Goal: Transaction & Acquisition: Book appointment/travel/reservation

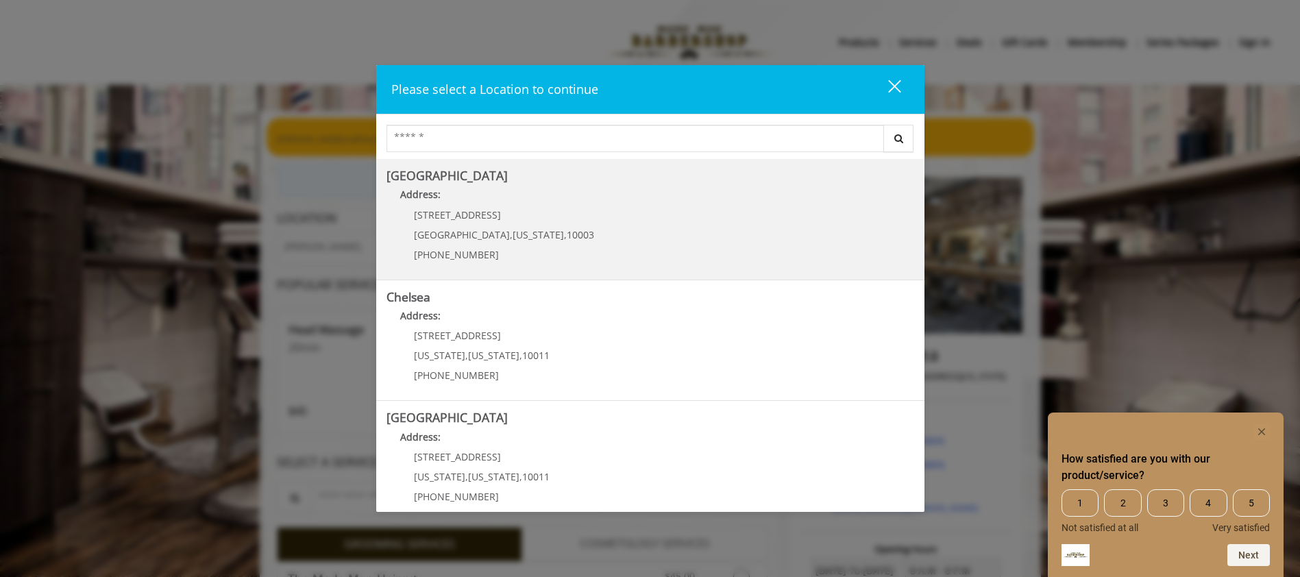
click at [672, 233] on Village "[GEOGRAPHIC_DATA] Address: [STREET_ADDRESS][US_STATE] (212) 598-1840" at bounding box center [651, 219] width 528 height 100
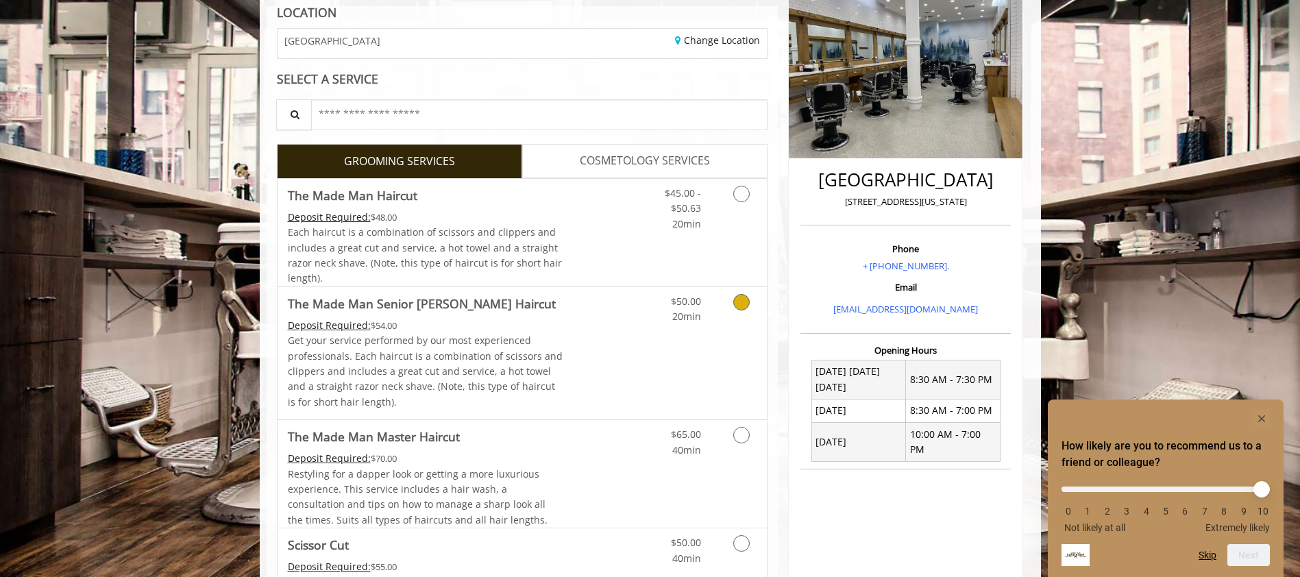
scroll to position [274, 0]
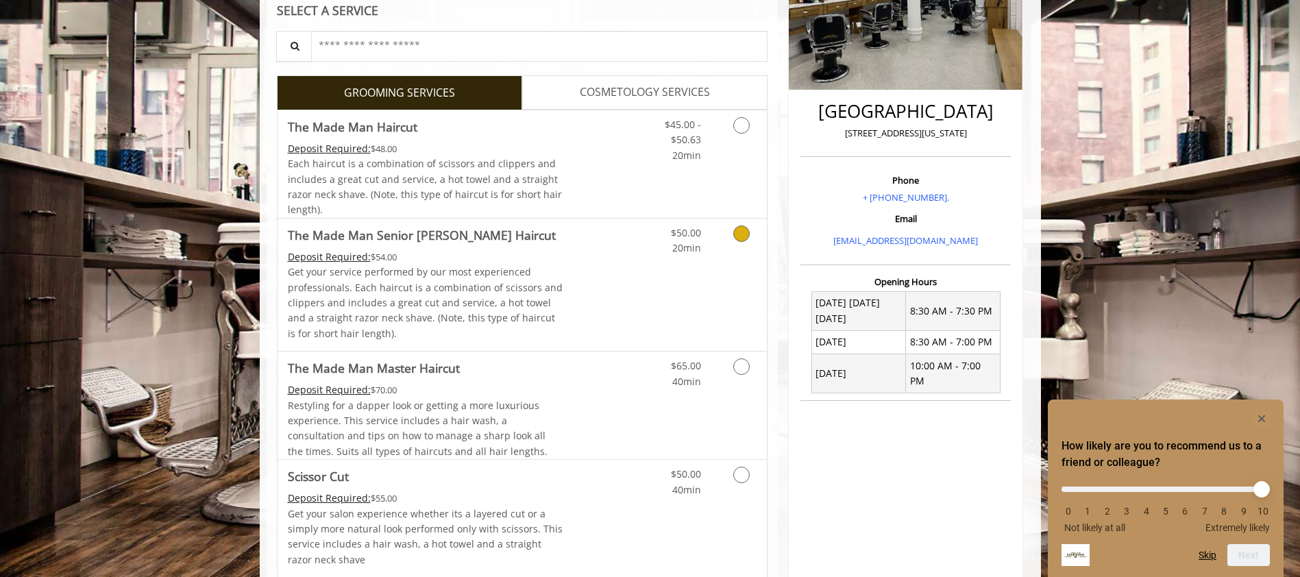
click at [740, 249] on link "Grooming services" at bounding box center [739, 238] width 35 height 38
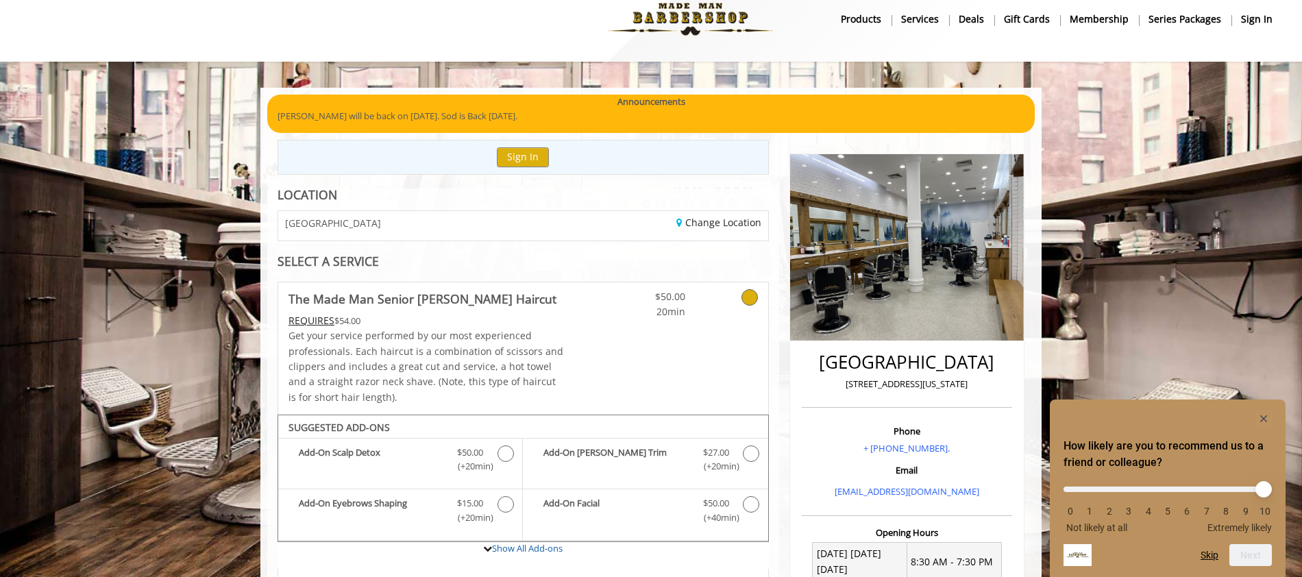
scroll to position [342, 0]
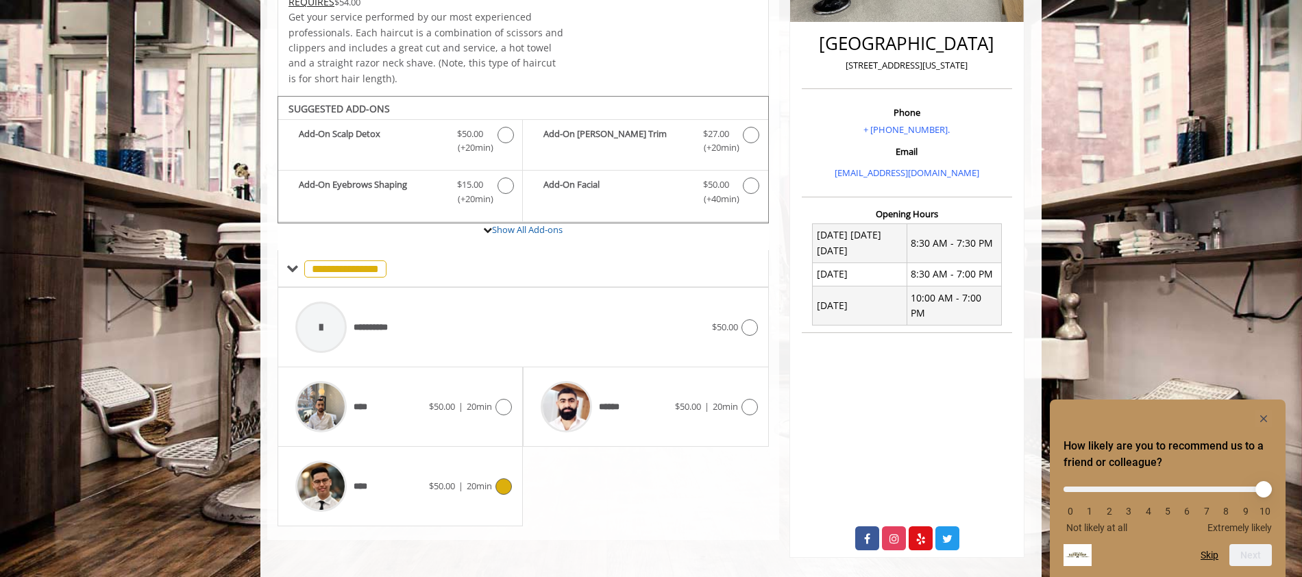
click at [498, 485] on icon at bounding box center [504, 486] width 16 height 16
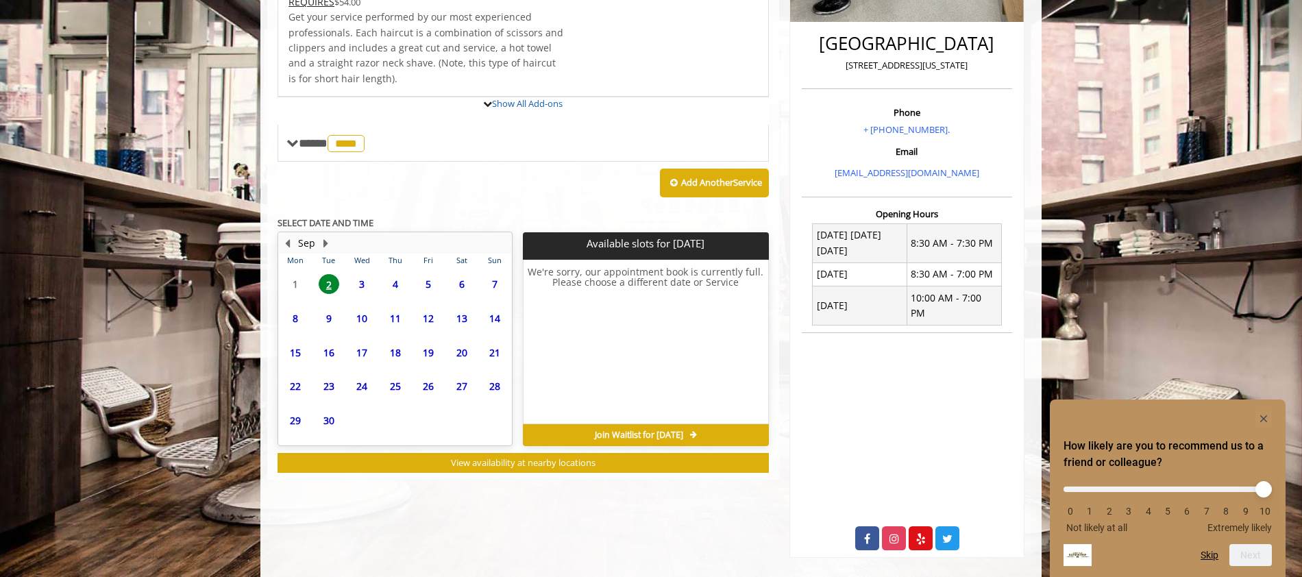
scroll to position [404, 0]
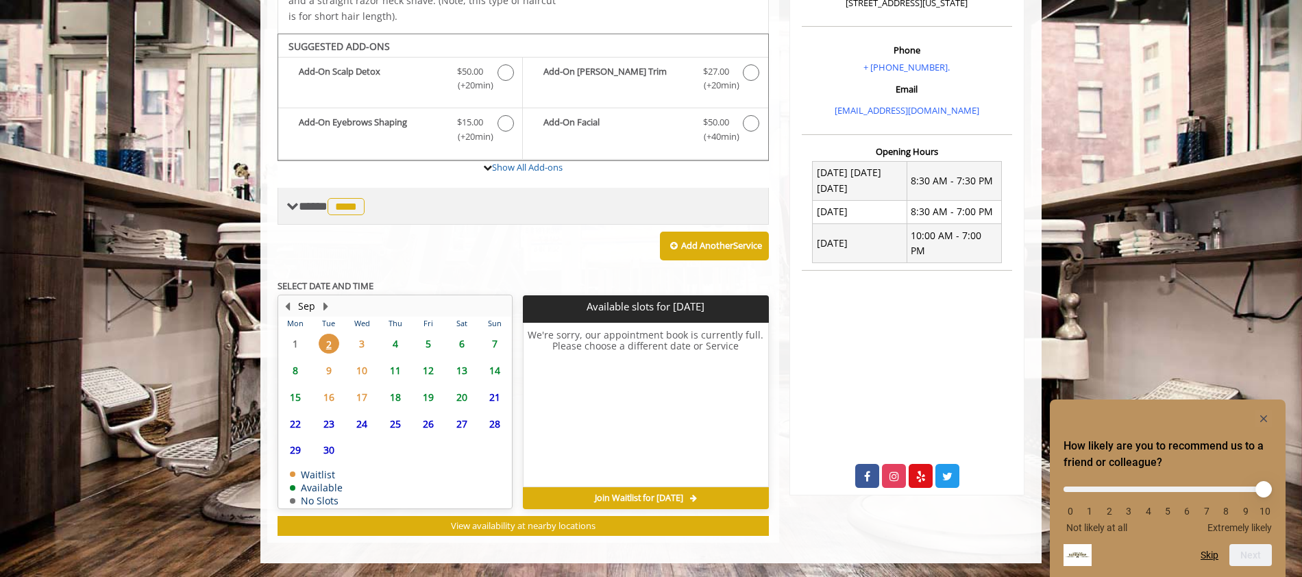
click at [343, 204] on span "****" at bounding box center [346, 206] width 37 height 17
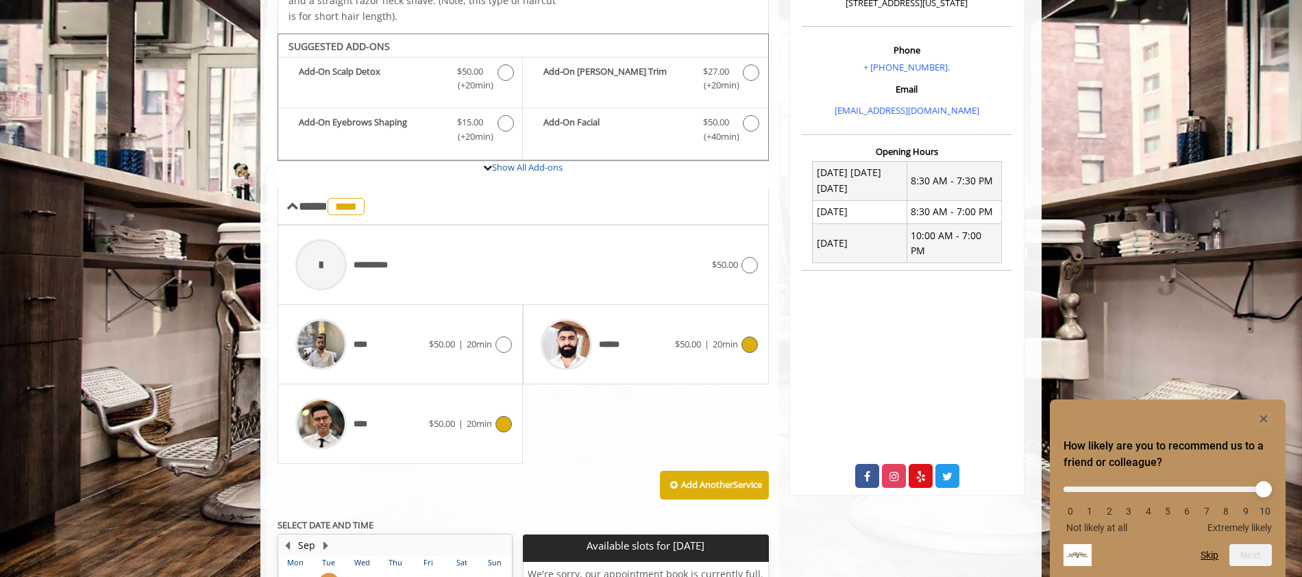
click at [749, 341] on icon at bounding box center [750, 345] width 16 height 16
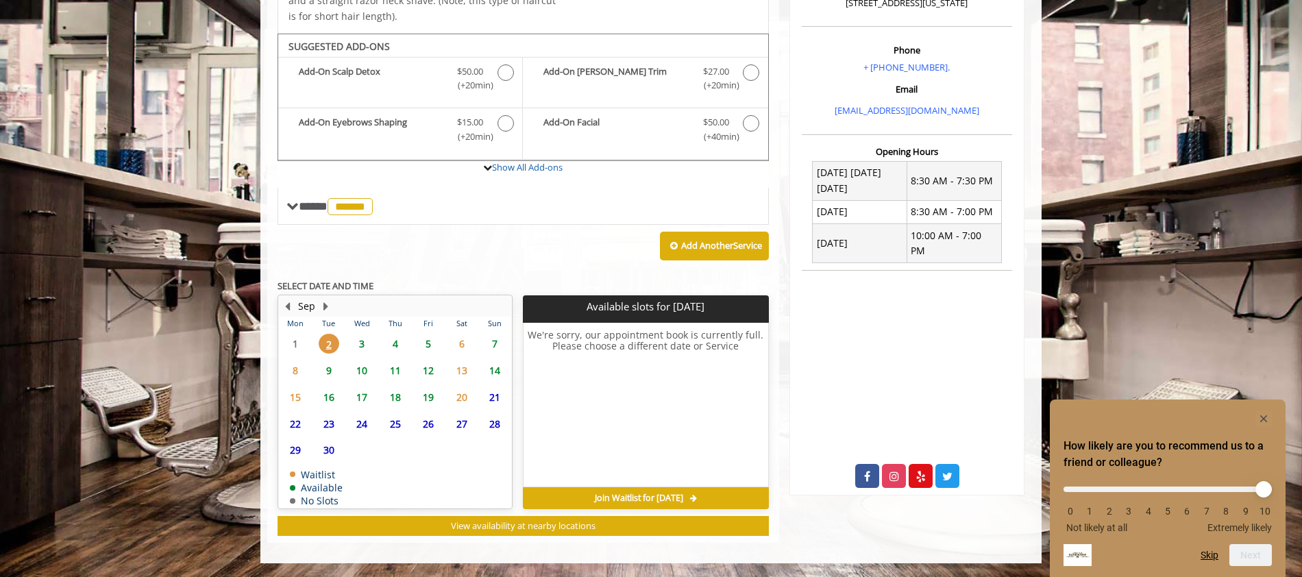
click at [364, 343] on span "3" at bounding box center [362, 344] width 21 height 20
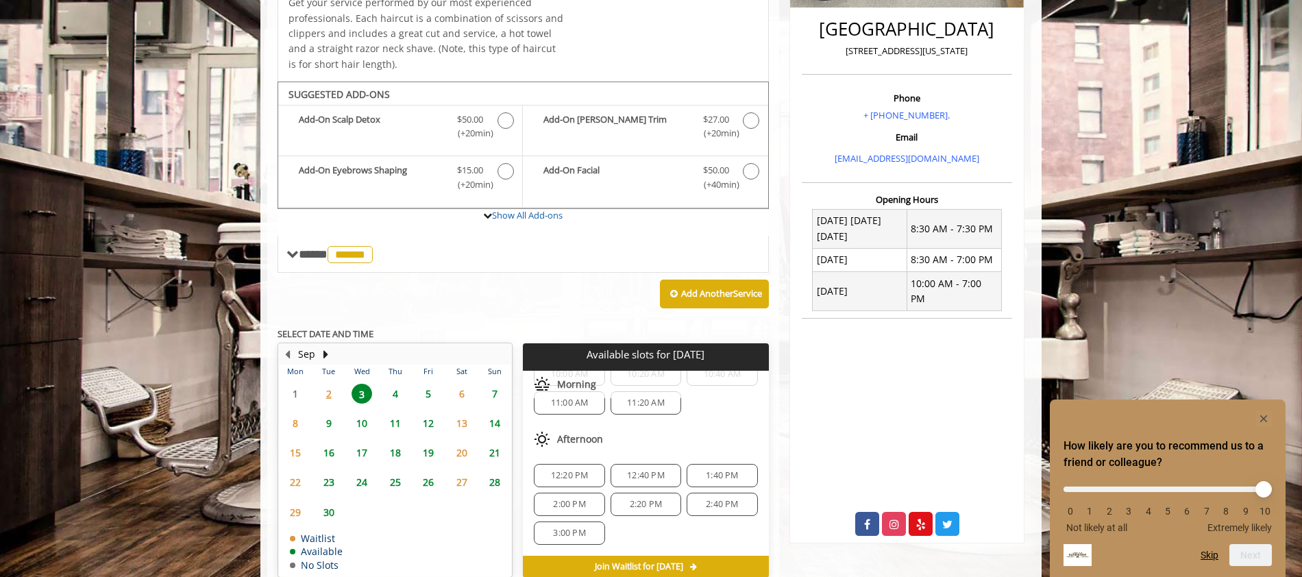
scroll to position [425, 0]
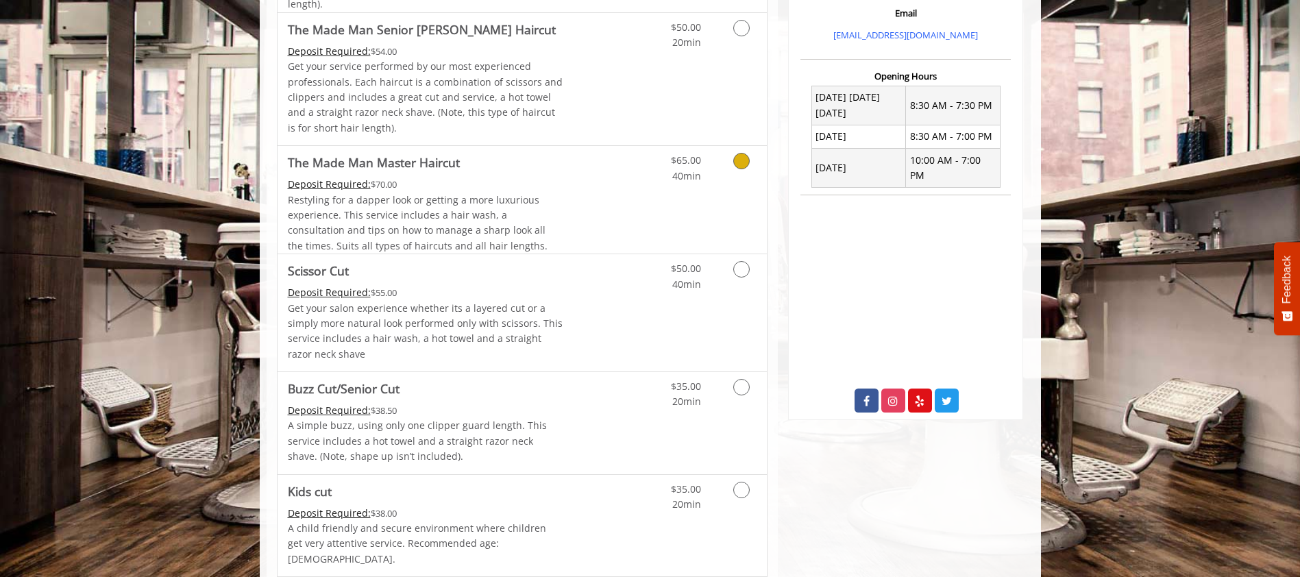
scroll to position [274, 0]
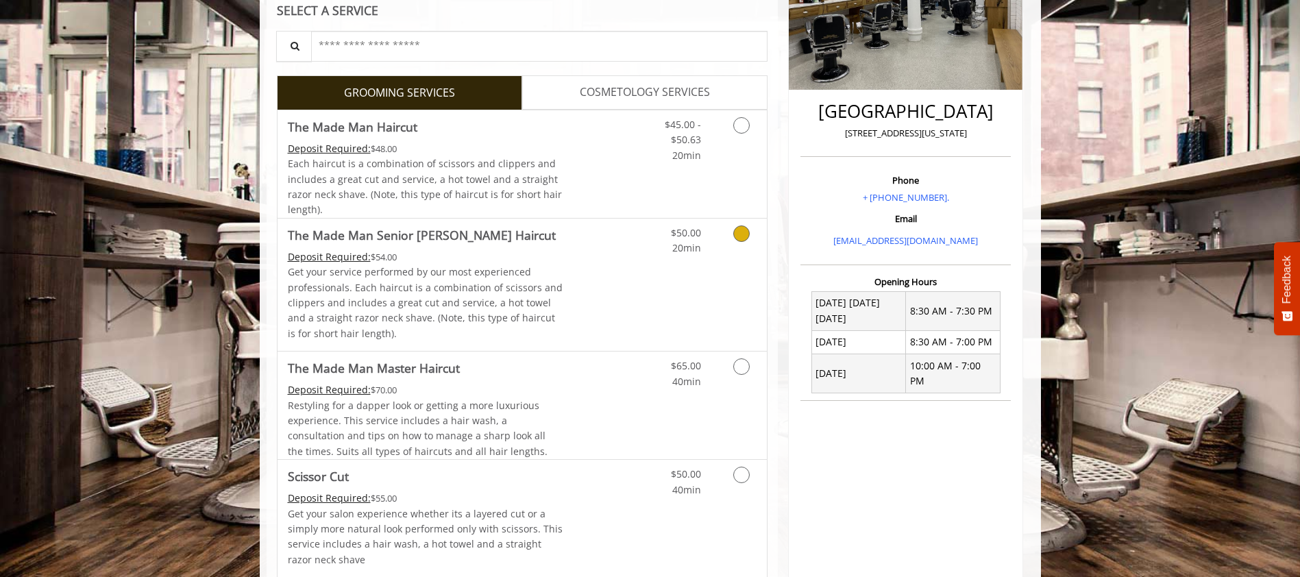
click at [740, 234] on icon "Grooming services" at bounding box center [741, 234] width 16 height 16
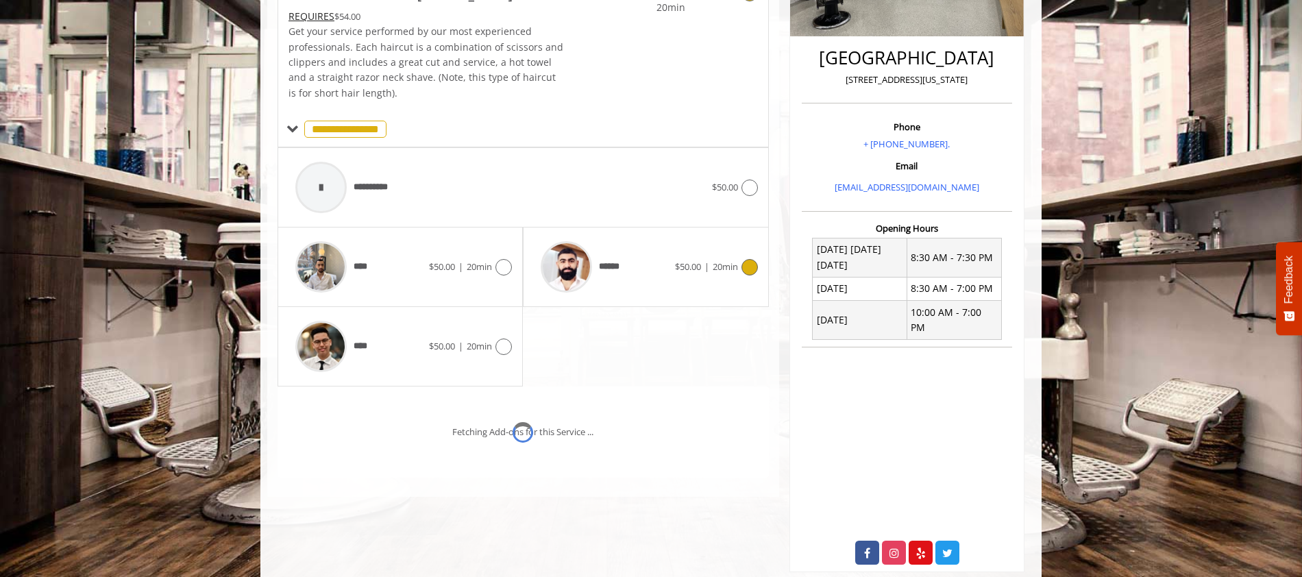
scroll to position [342, 0]
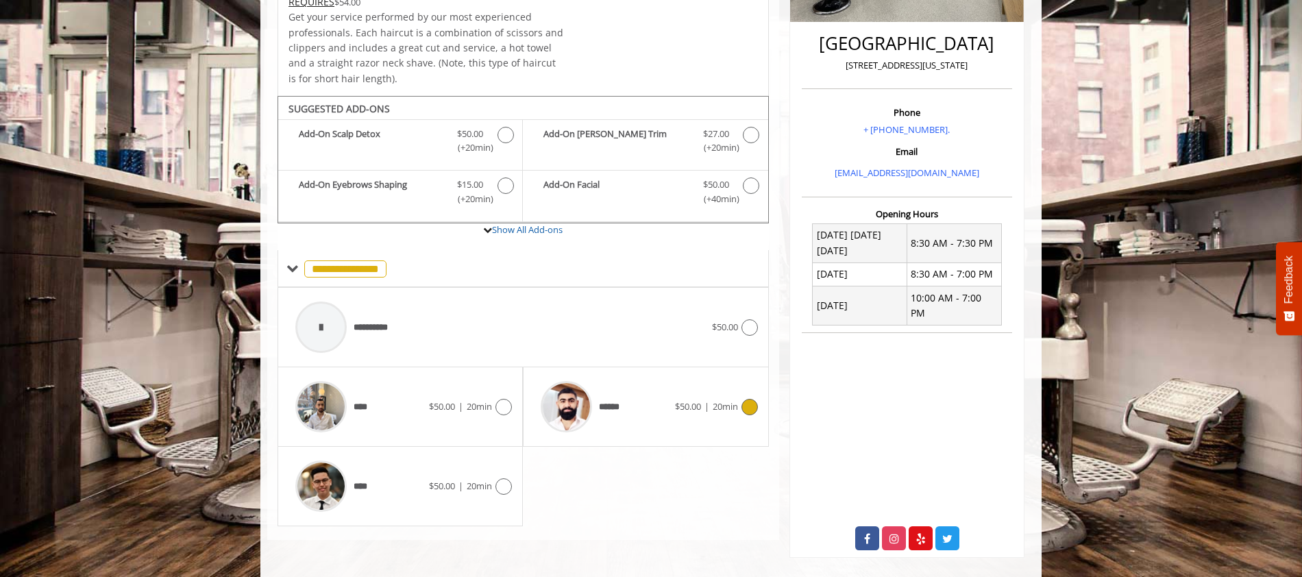
click at [747, 406] on icon at bounding box center [750, 407] width 16 height 16
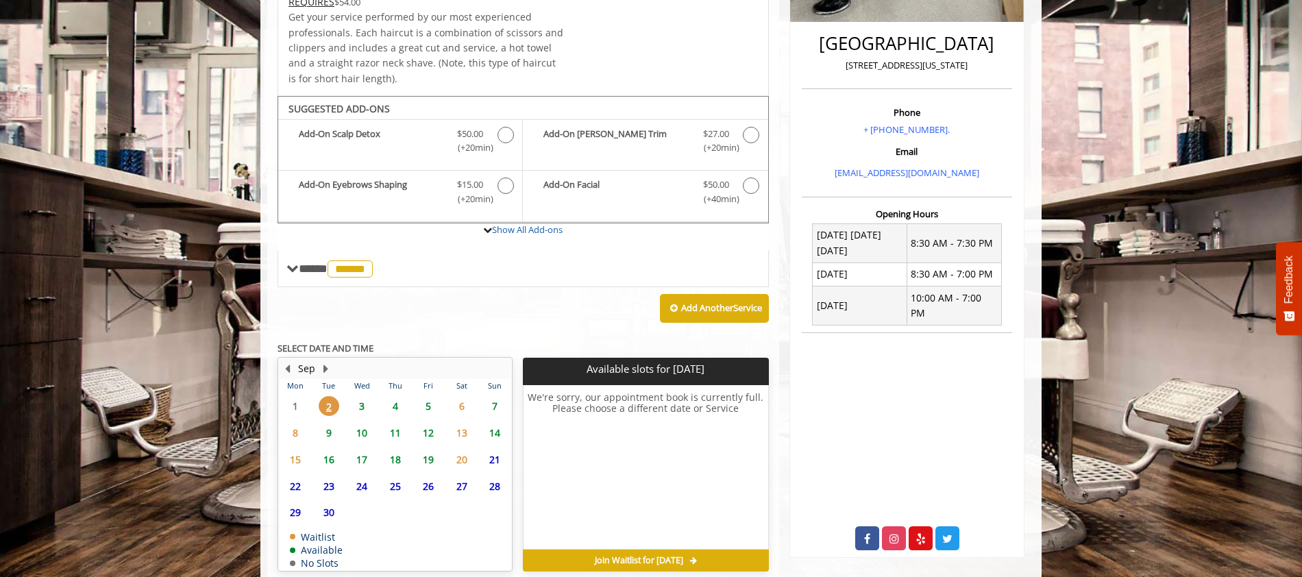
click at [367, 409] on span "3" at bounding box center [362, 406] width 21 height 20
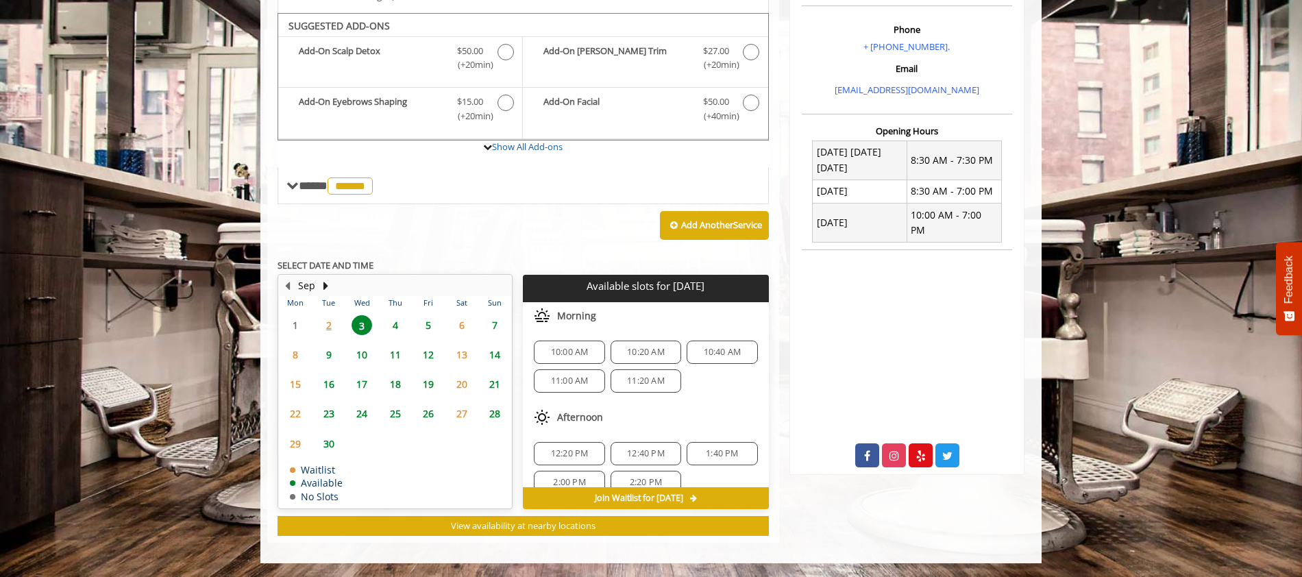
scroll to position [18, 0]
